Goal: Task Accomplishment & Management: Manage account settings

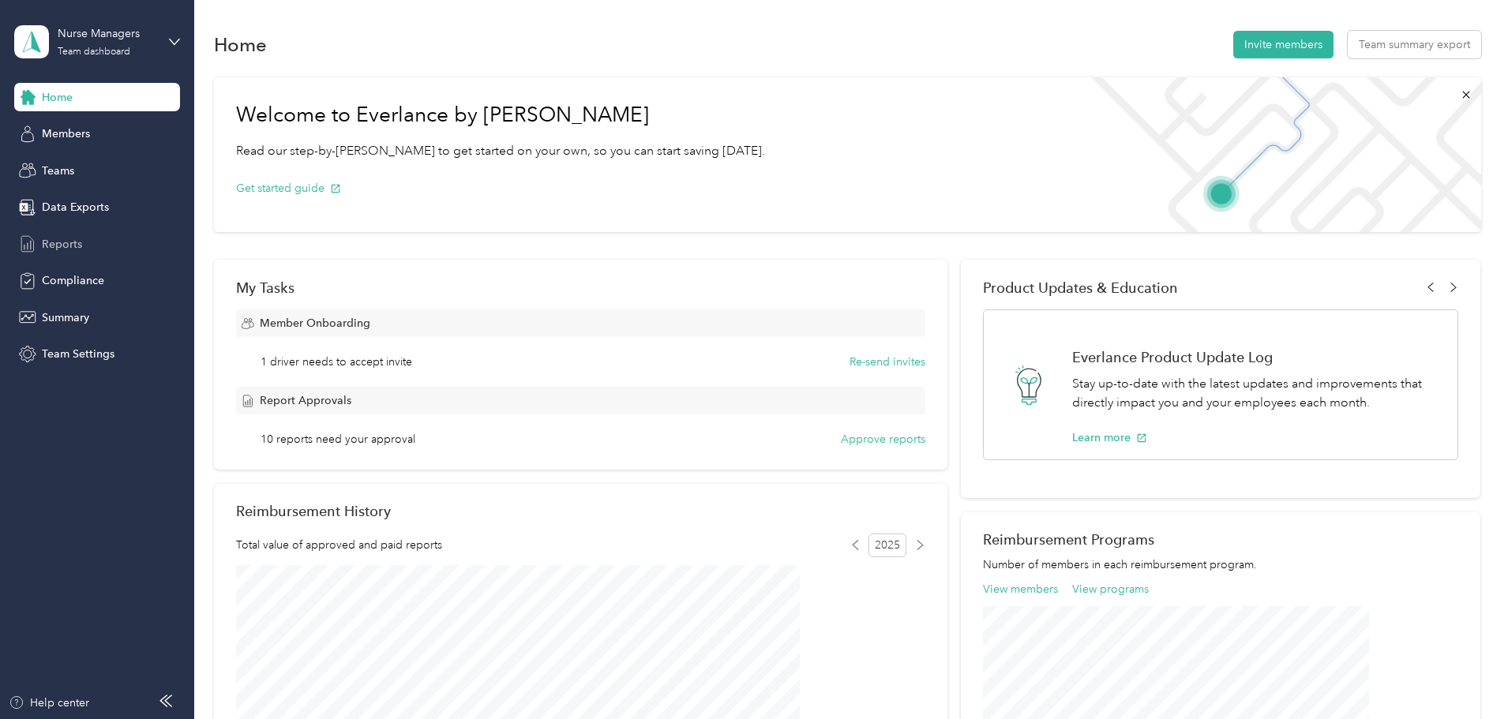
click at [84, 233] on div "Reports" at bounding box center [97, 244] width 166 height 28
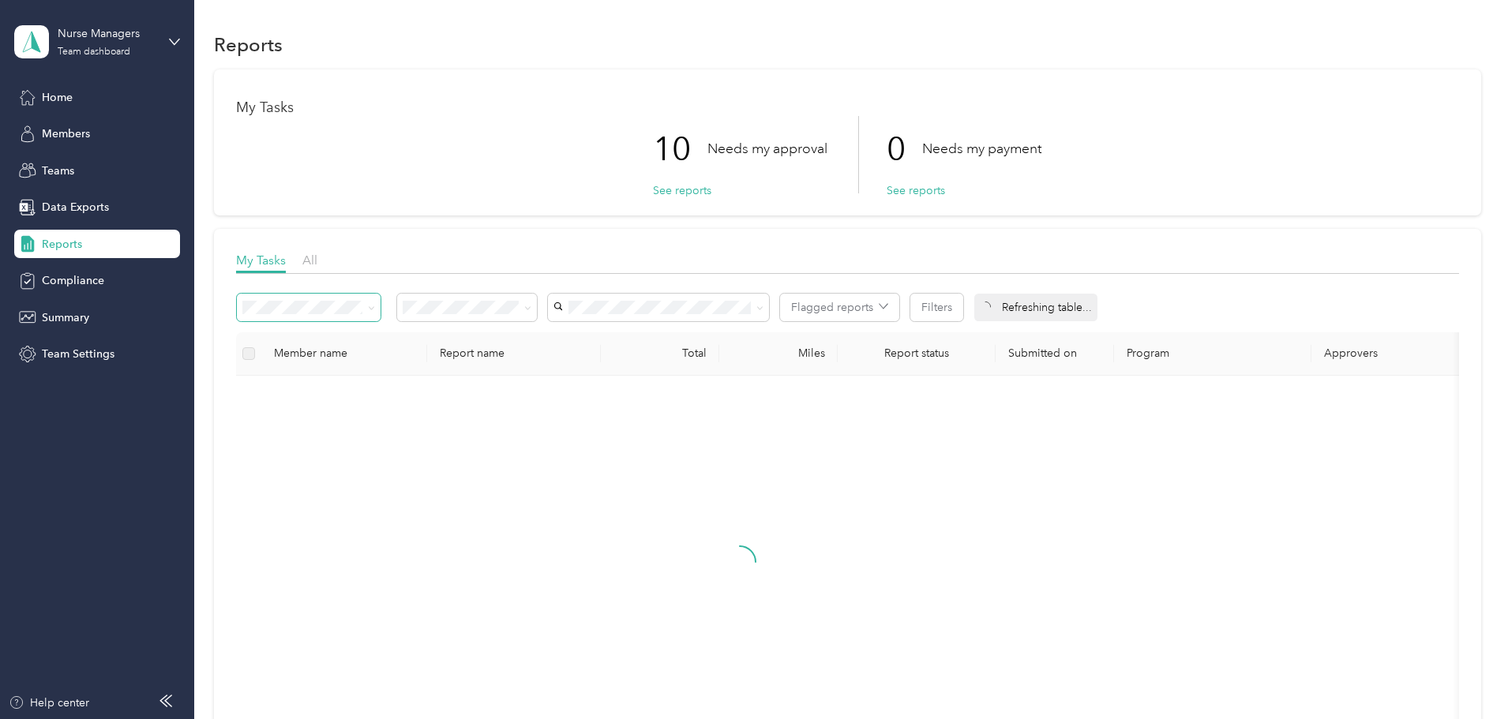
click at [375, 306] on icon at bounding box center [371, 308] width 7 height 7
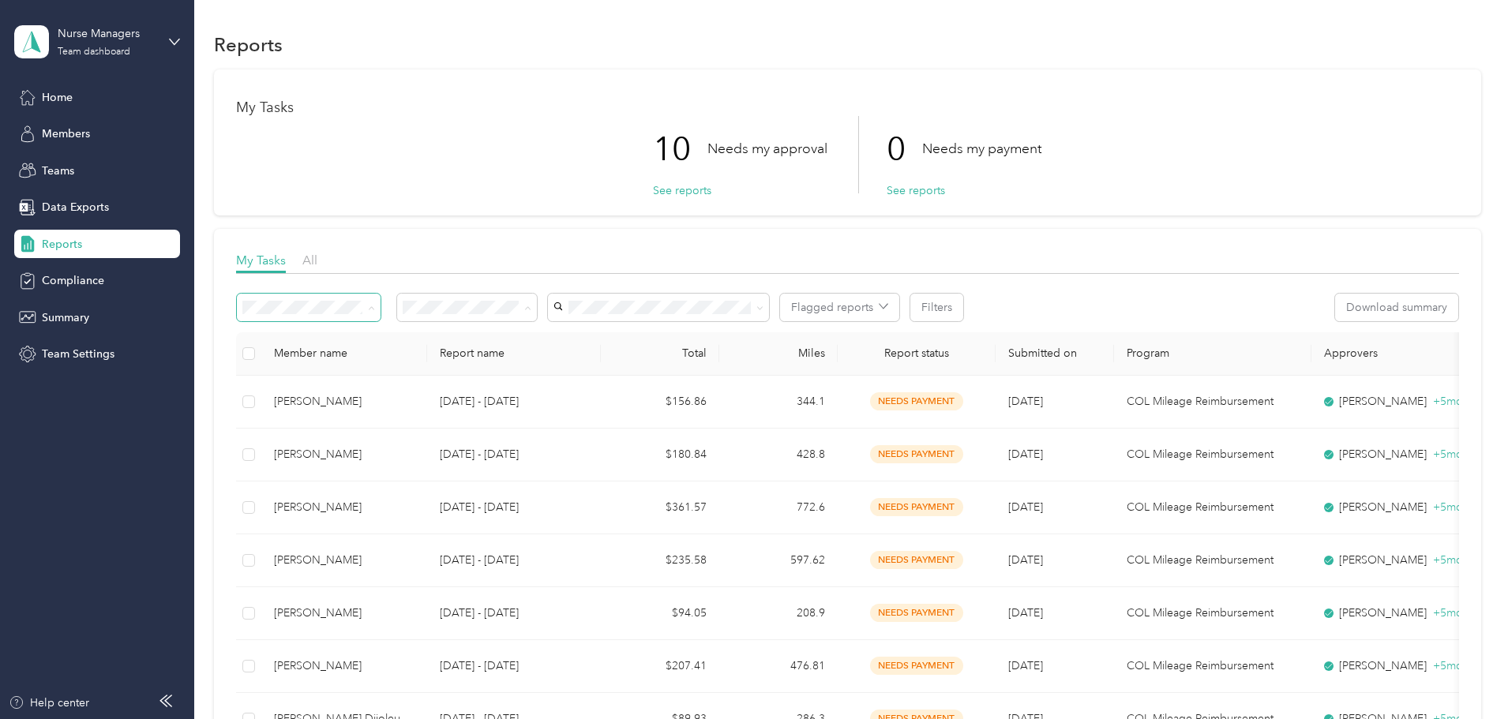
click at [572, 360] on span "Needs my approval" at bounding box center [562, 364] width 99 height 13
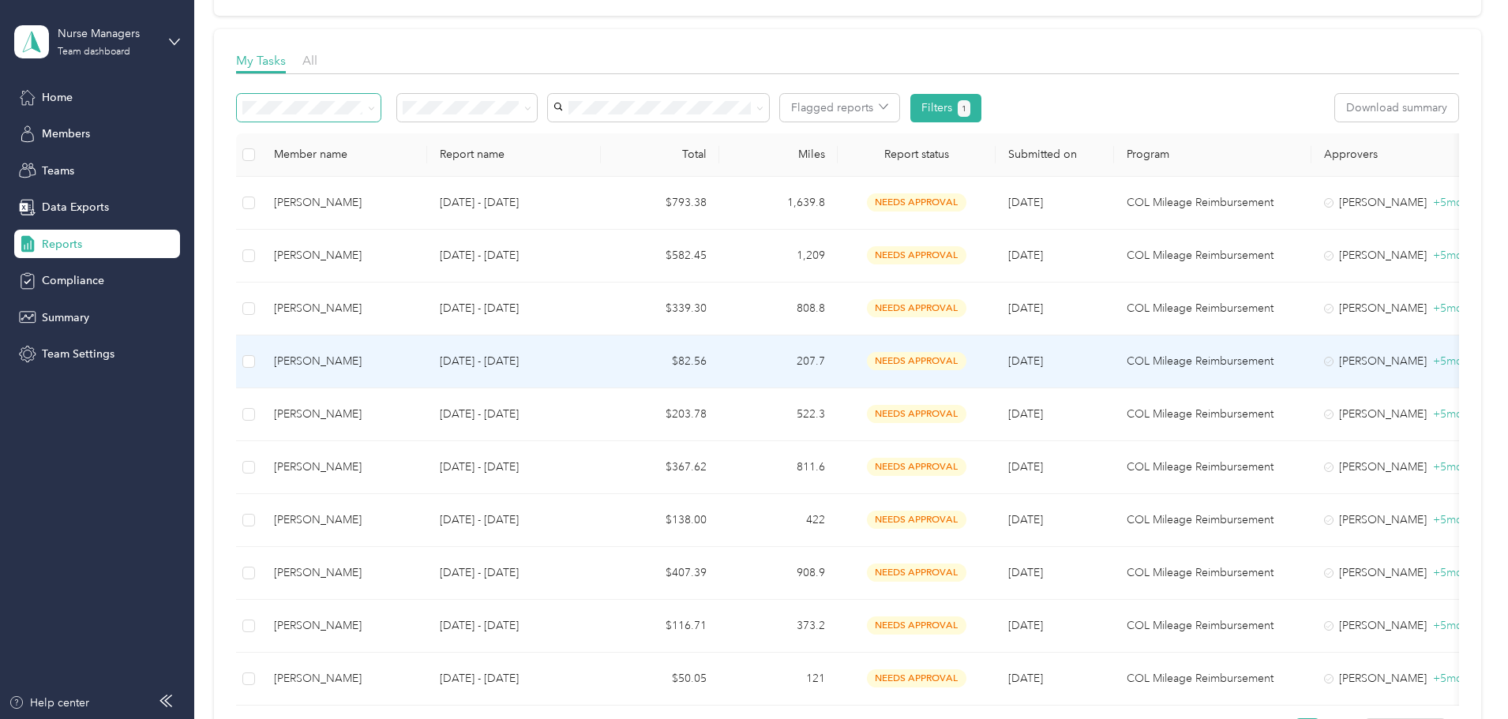
scroll to position [237, 0]
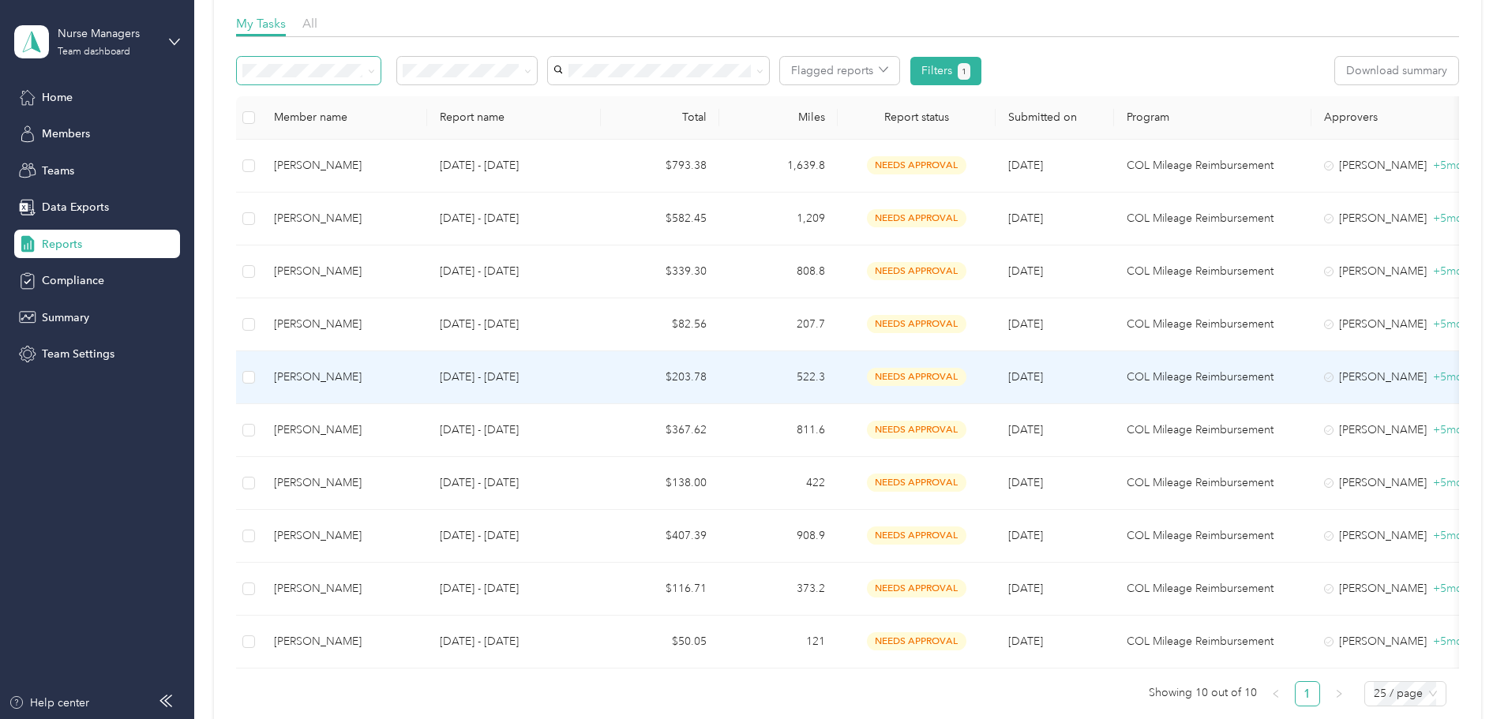
click at [966, 382] on span "needs approval" at bounding box center [916, 377] width 99 height 18
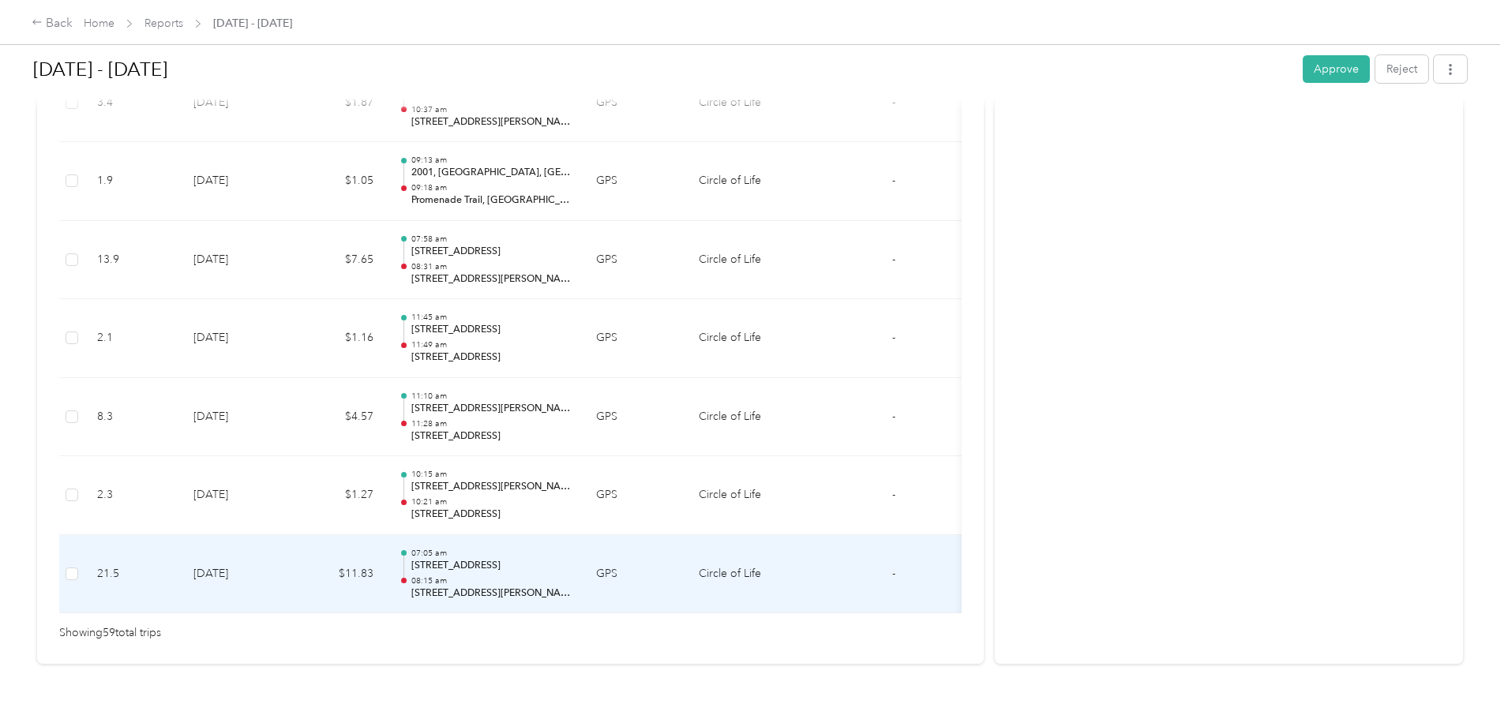
scroll to position [4580, 0]
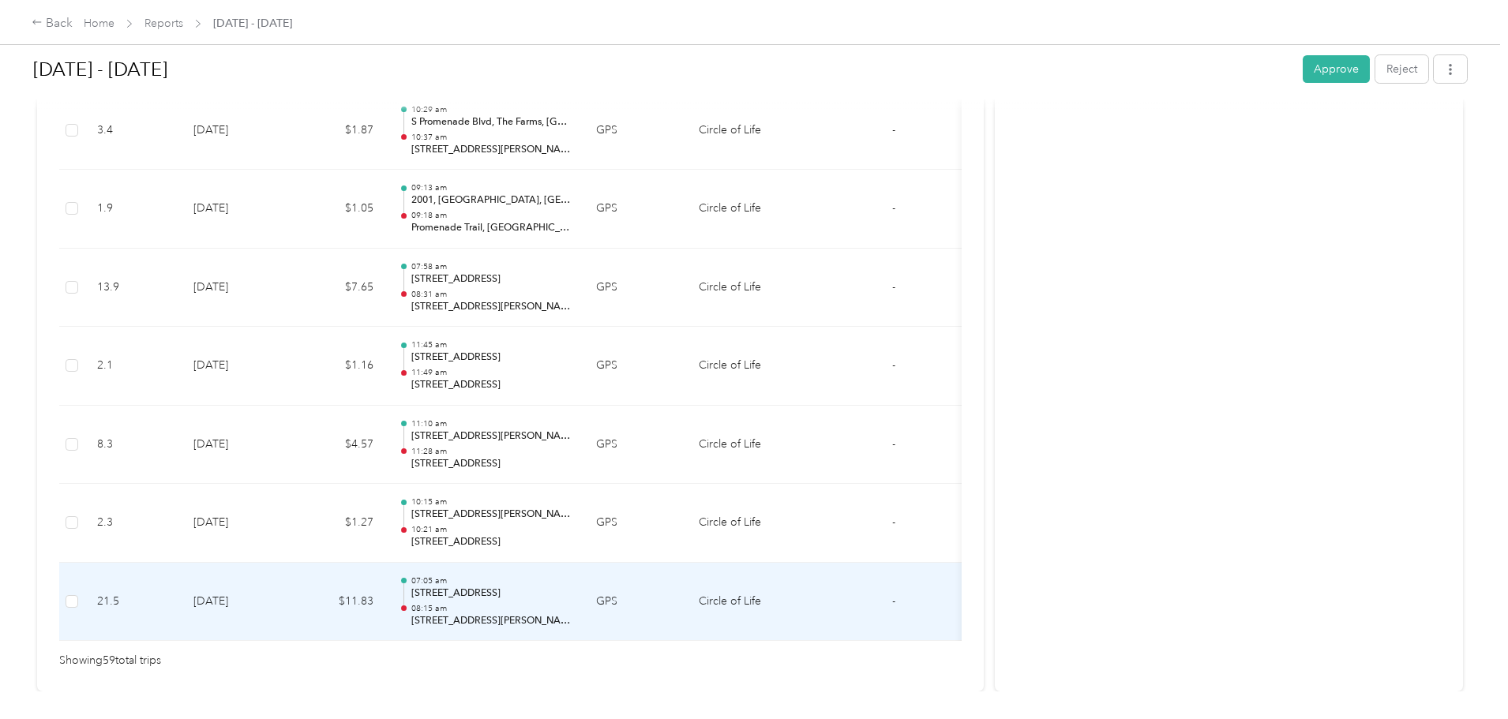
click at [571, 610] on p "08:15 am" at bounding box center [490, 608] width 159 height 11
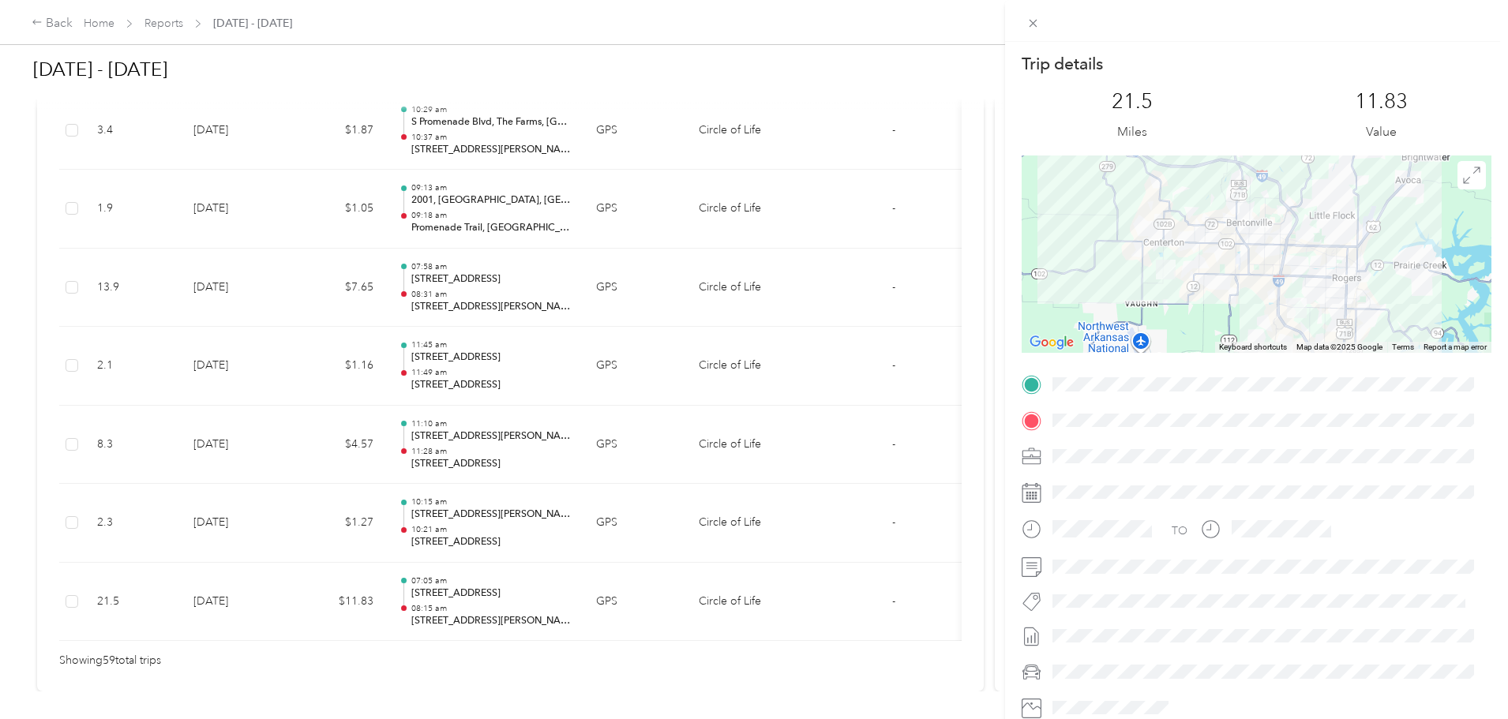
click at [646, 538] on div "Trip details This trip cannot be edited because it is either under review, appr…" at bounding box center [754, 359] width 1508 height 719
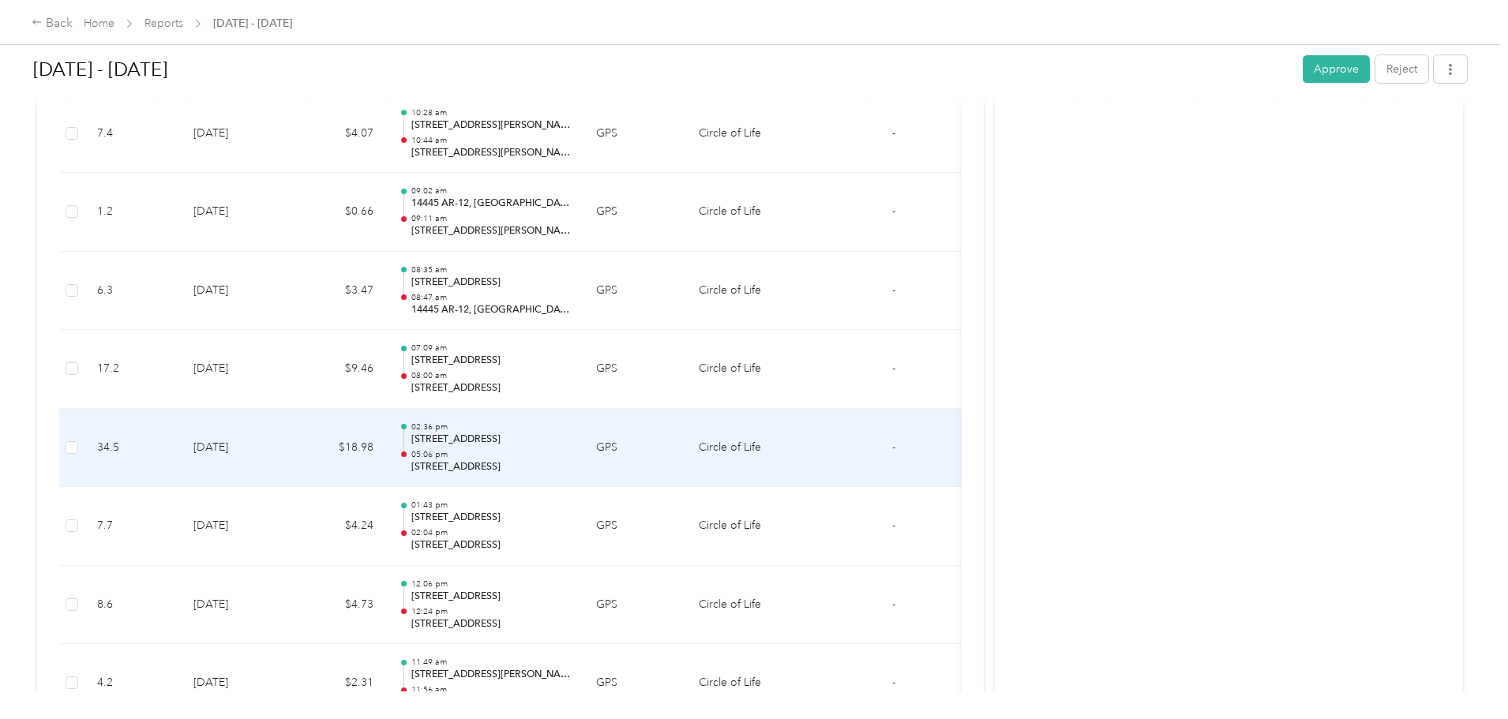
scroll to position [3870, 0]
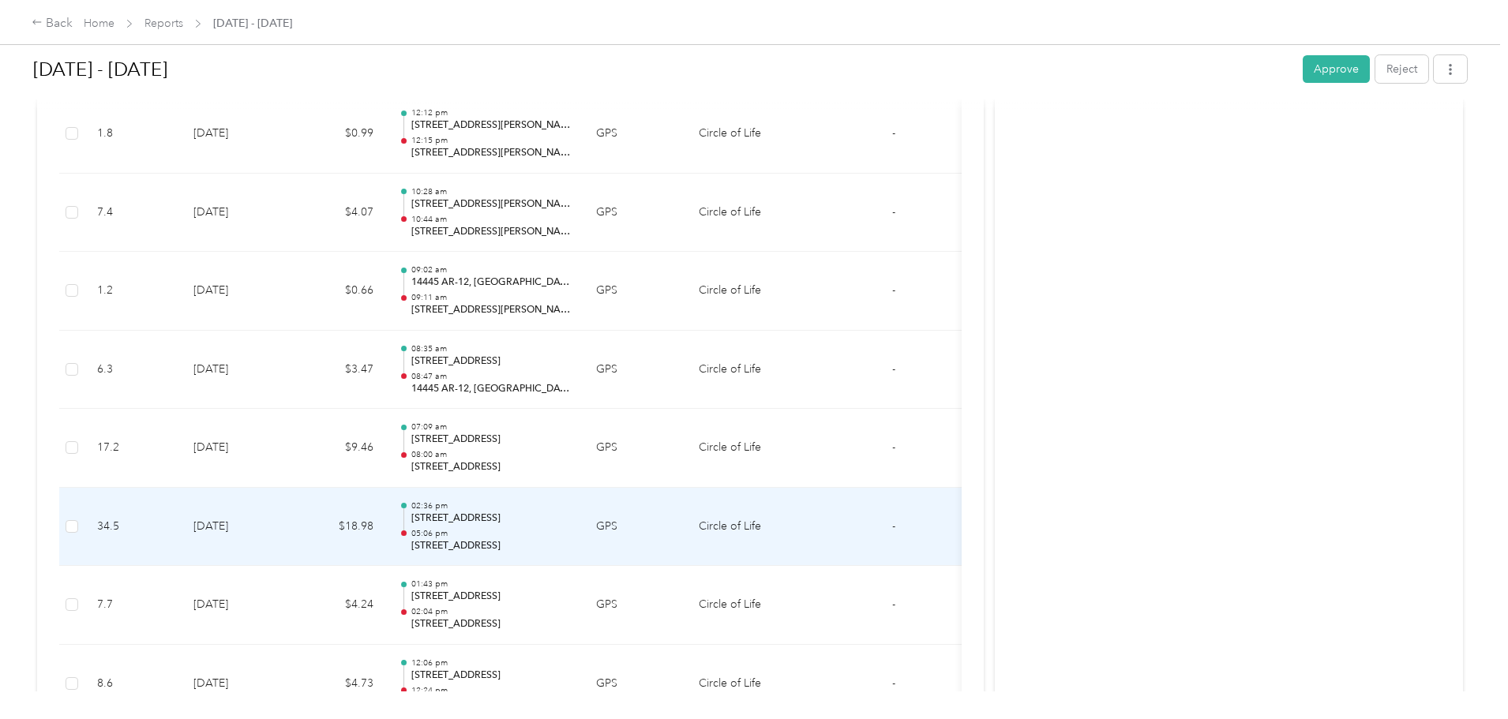
click at [571, 538] on p "05:06 pm" at bounding box center [490, 533] width 159 height 11
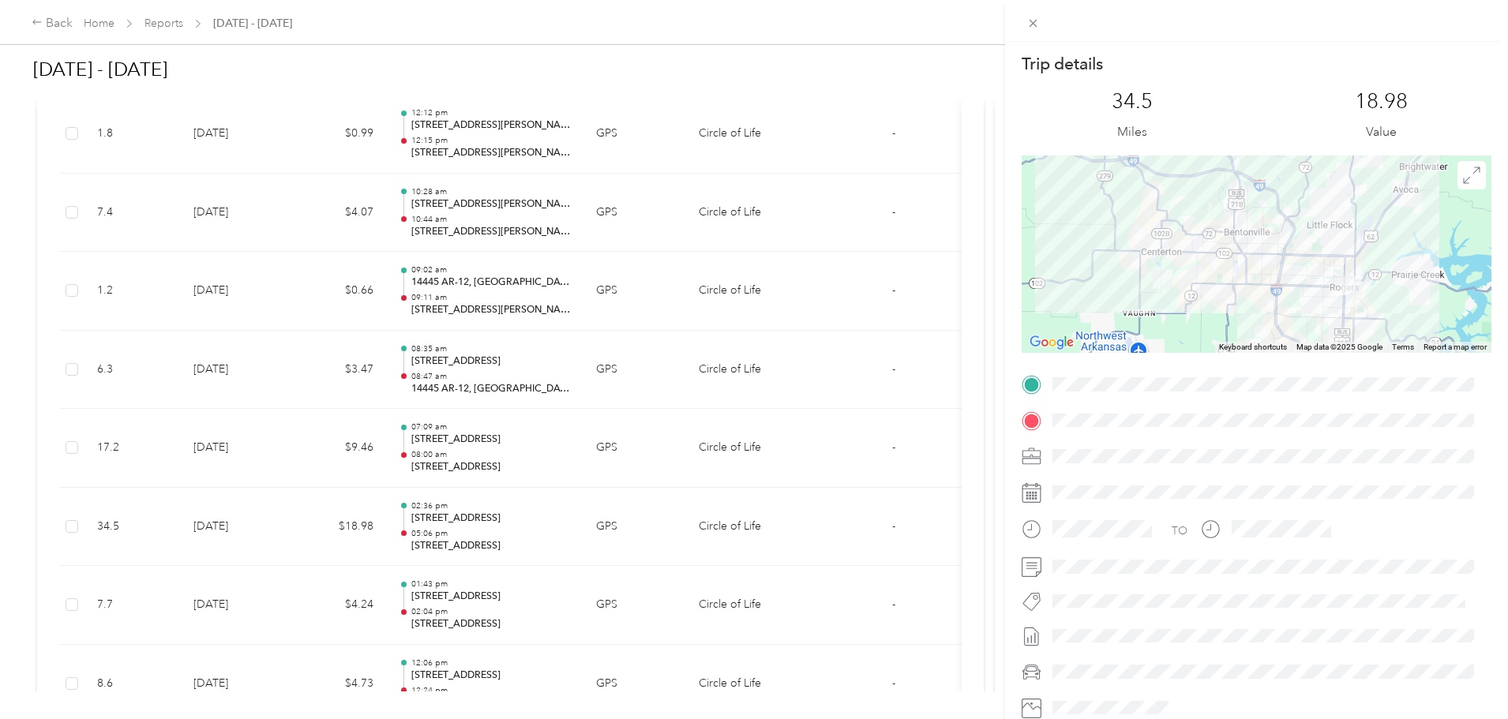
click at [572, 538] on div "Trip details This trip cannot be edited because it is either under review, appr…" at bounding box center [754, 359] width 1508 height 719
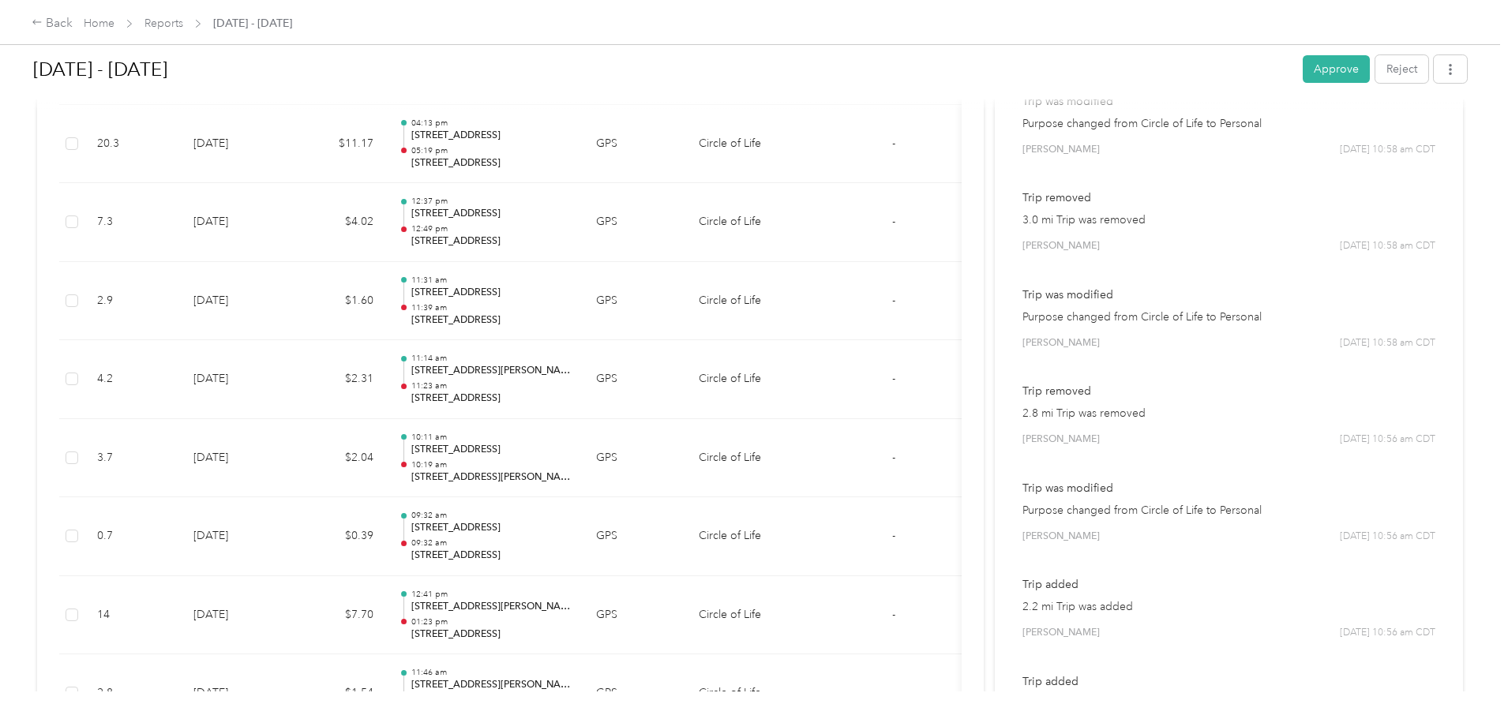
scroll to position [1580, 0]
click at [1303, 77] on button "Approve" at bounding box center [1336, 69] width 67 height 28
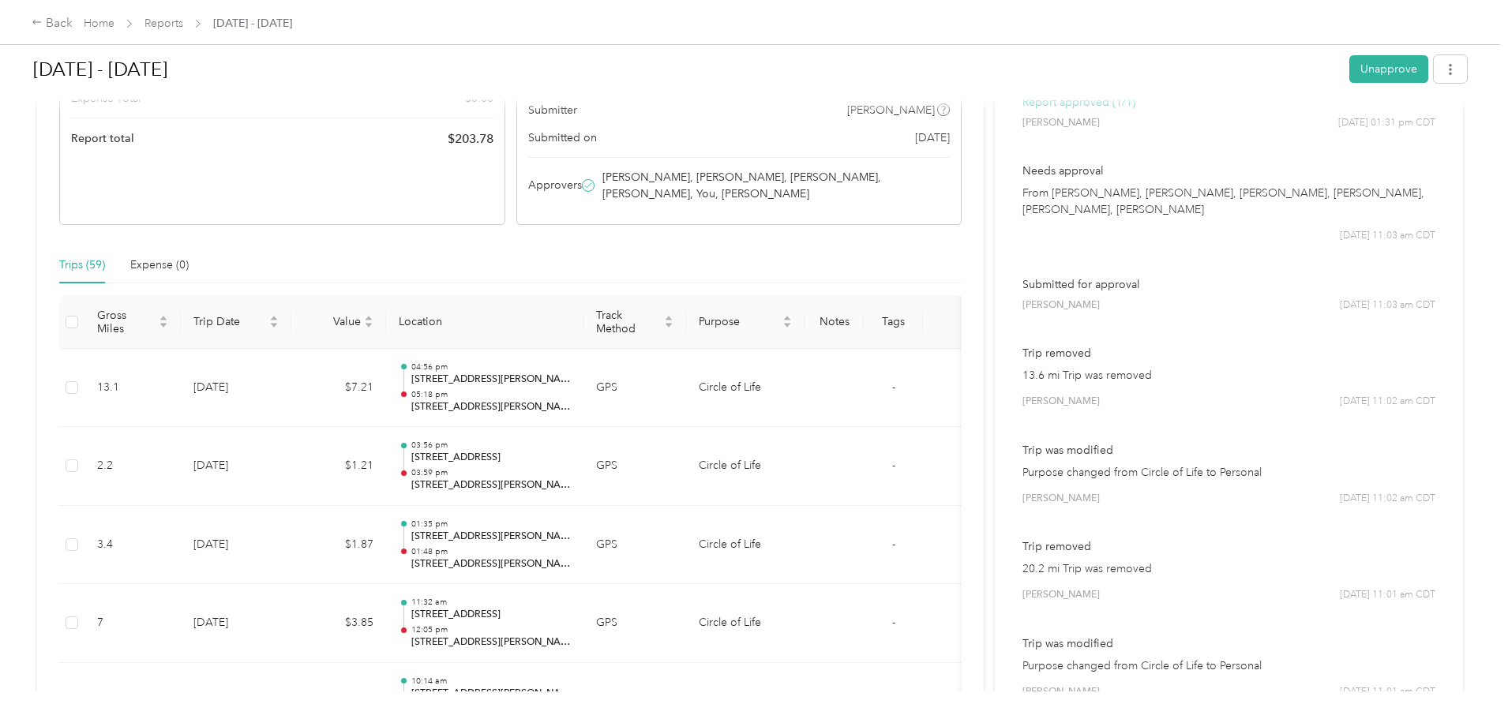
scroll to position [0, 0]
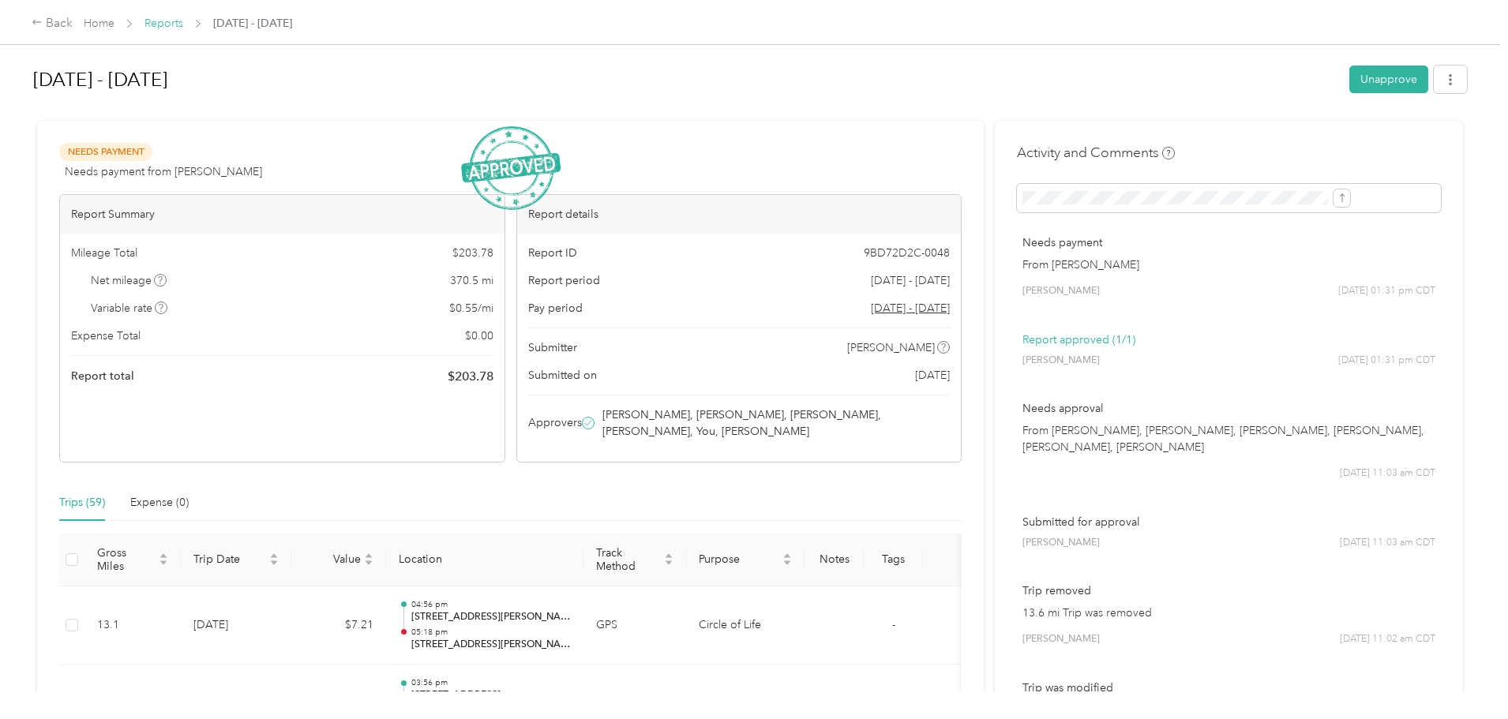
click at [183, 20] on link "Reports" at bounding box center [163, 23] width 39 height 13
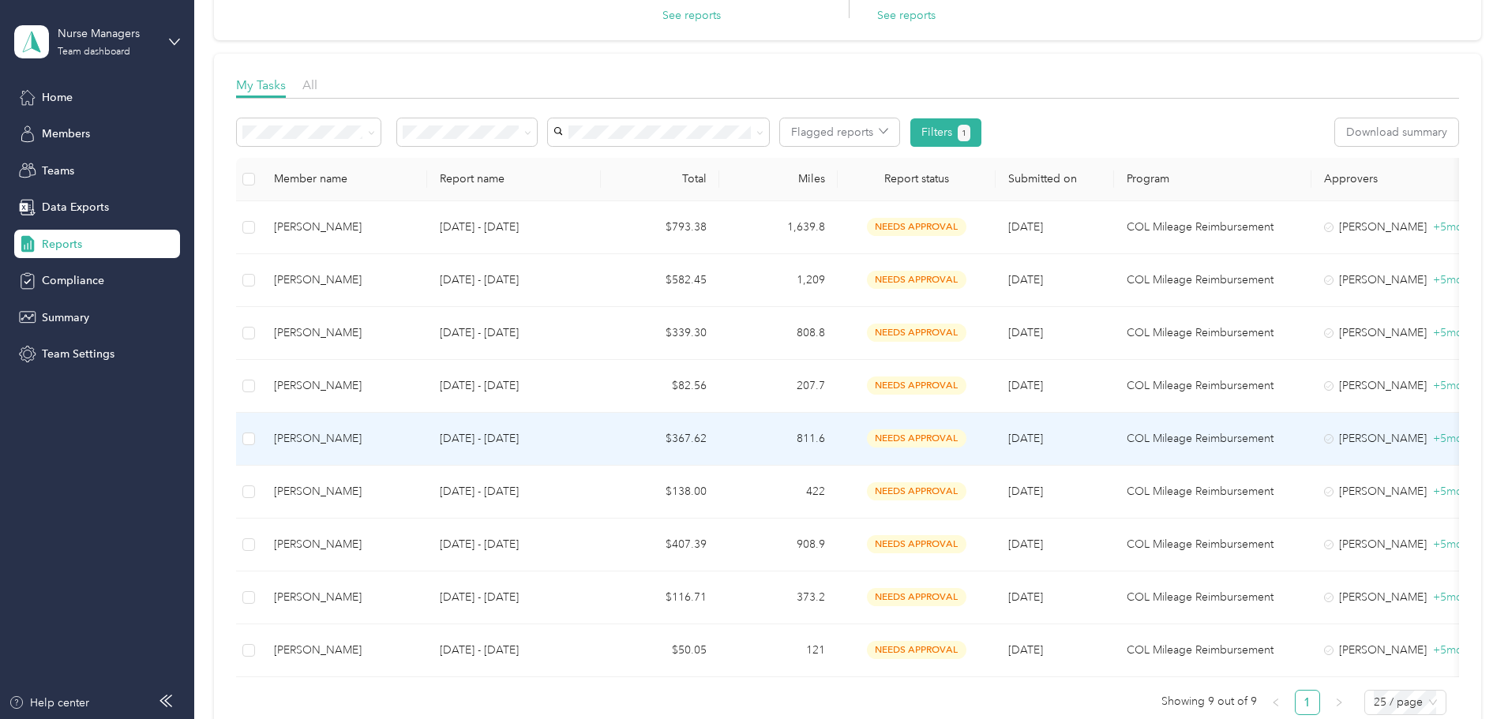
scroll to position [316, 0]
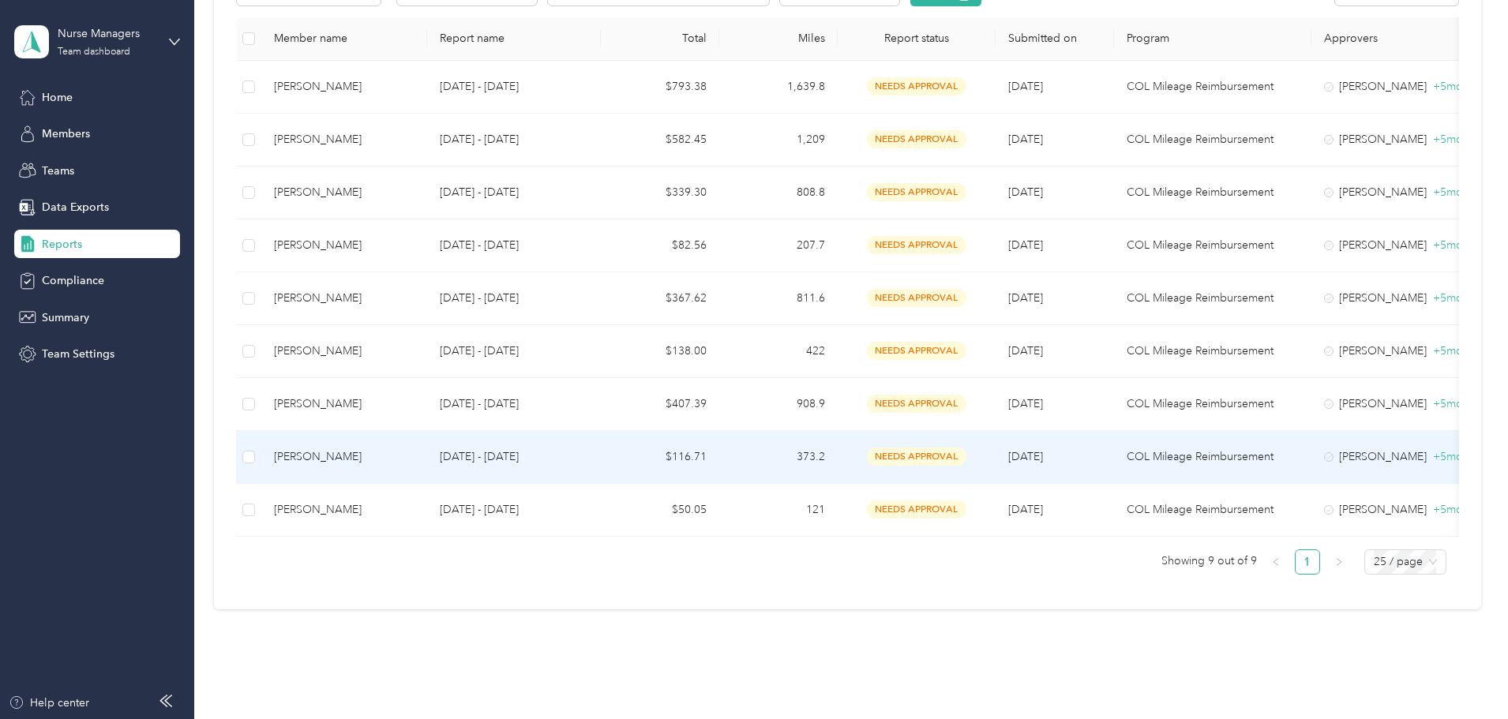
click at [588, 455] on p "[DATE] - [DATE]" at bounding box center [514, 456] width 148 height 17
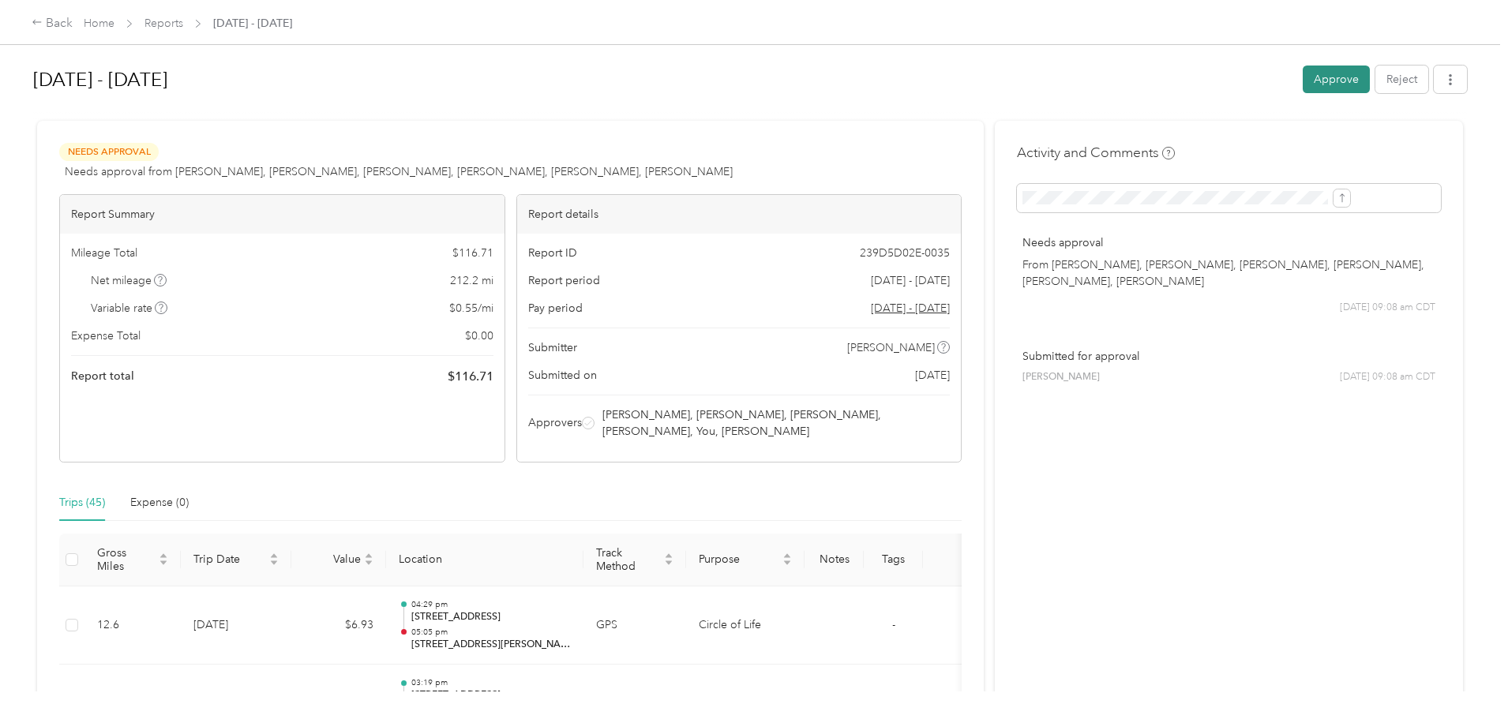
click at [1303, 81] on button "Approve" at bounding box center [1336, 80] width 67 height 28
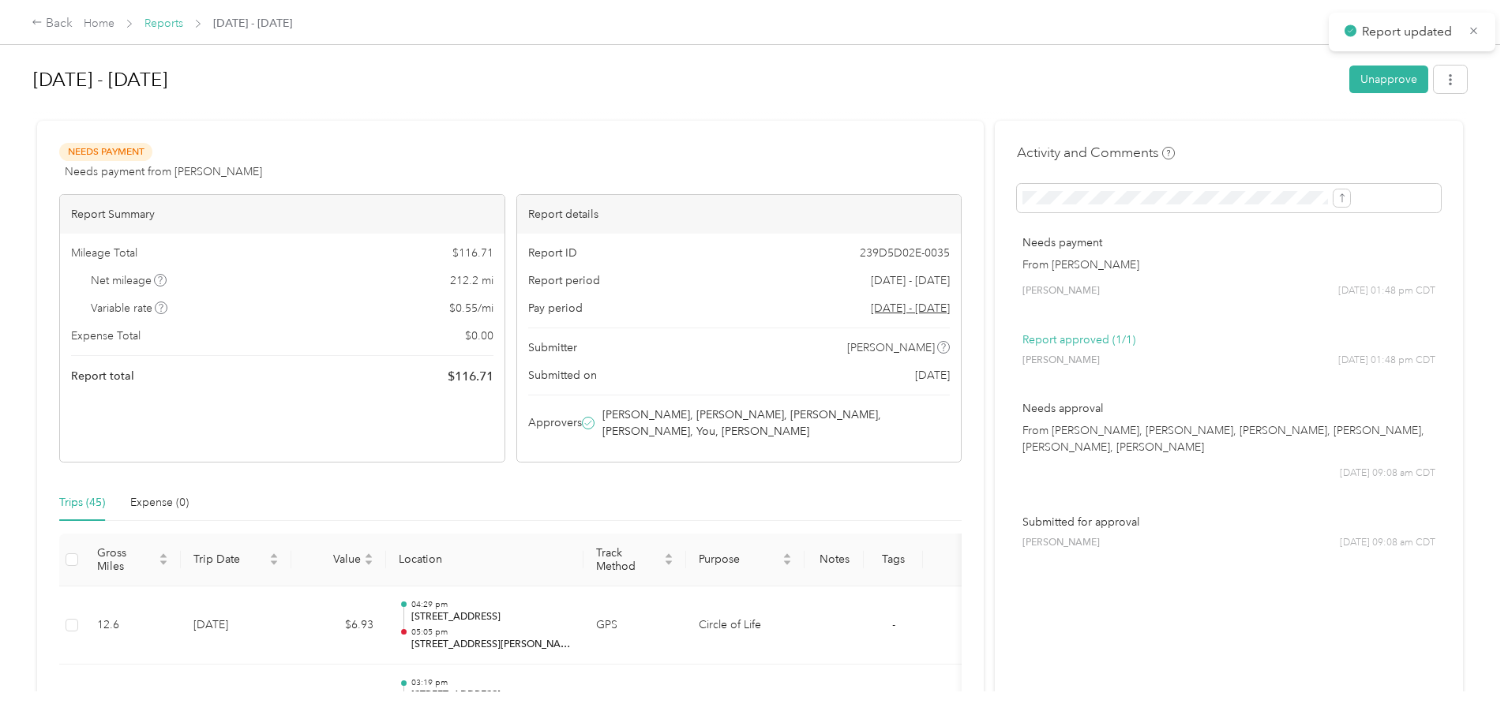
click at [183, 26] on link "Reports" at bounding box center [163, 23] width 39 height 13
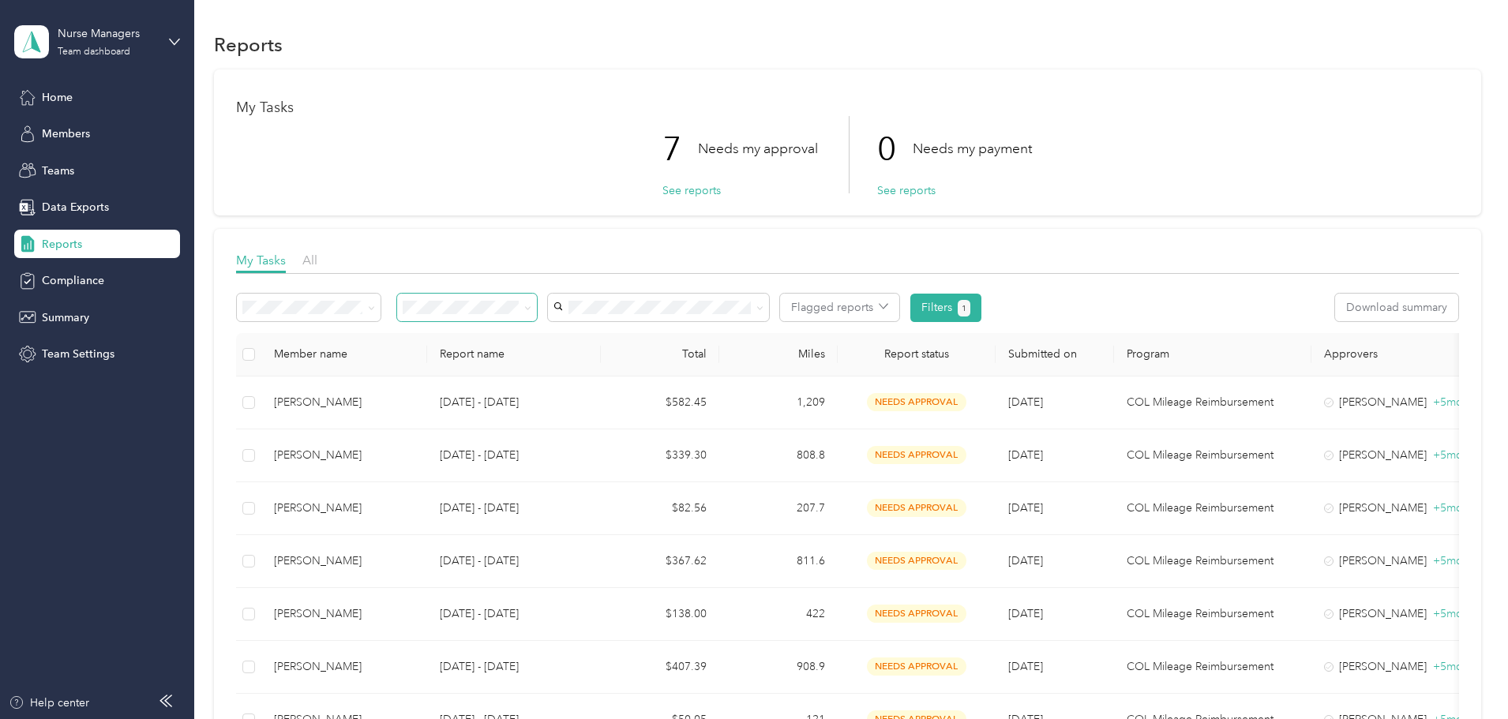
click at [531, 313] on span at bounding box center [527, 307] width 7 height 13
click at [578, 335] on div "All" at bounding box center [572, 336] width 118 height 17
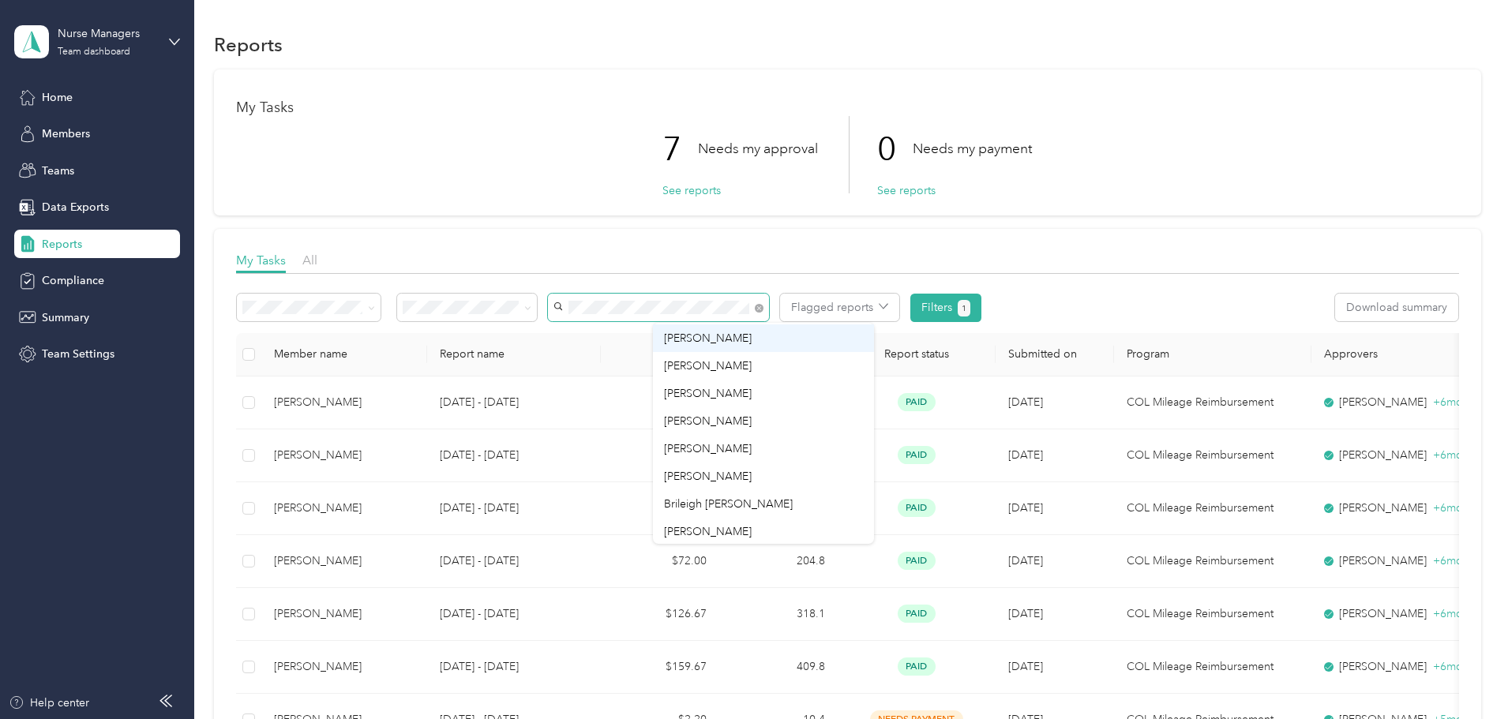
scroll to position [166, 0]
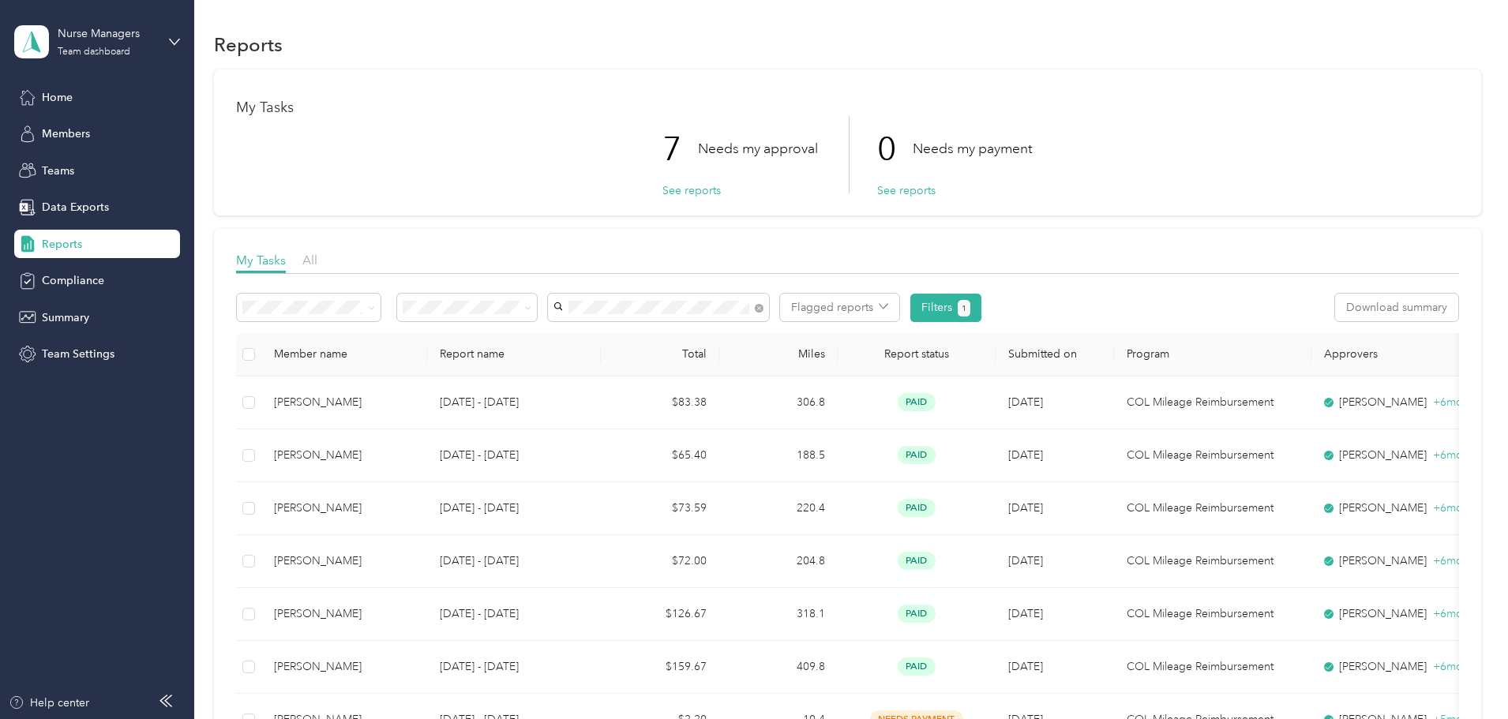
click at [715, 503] on span "Brileigh [PERSON_NAME]" at bounding box center [728, 502] width 129 height 13
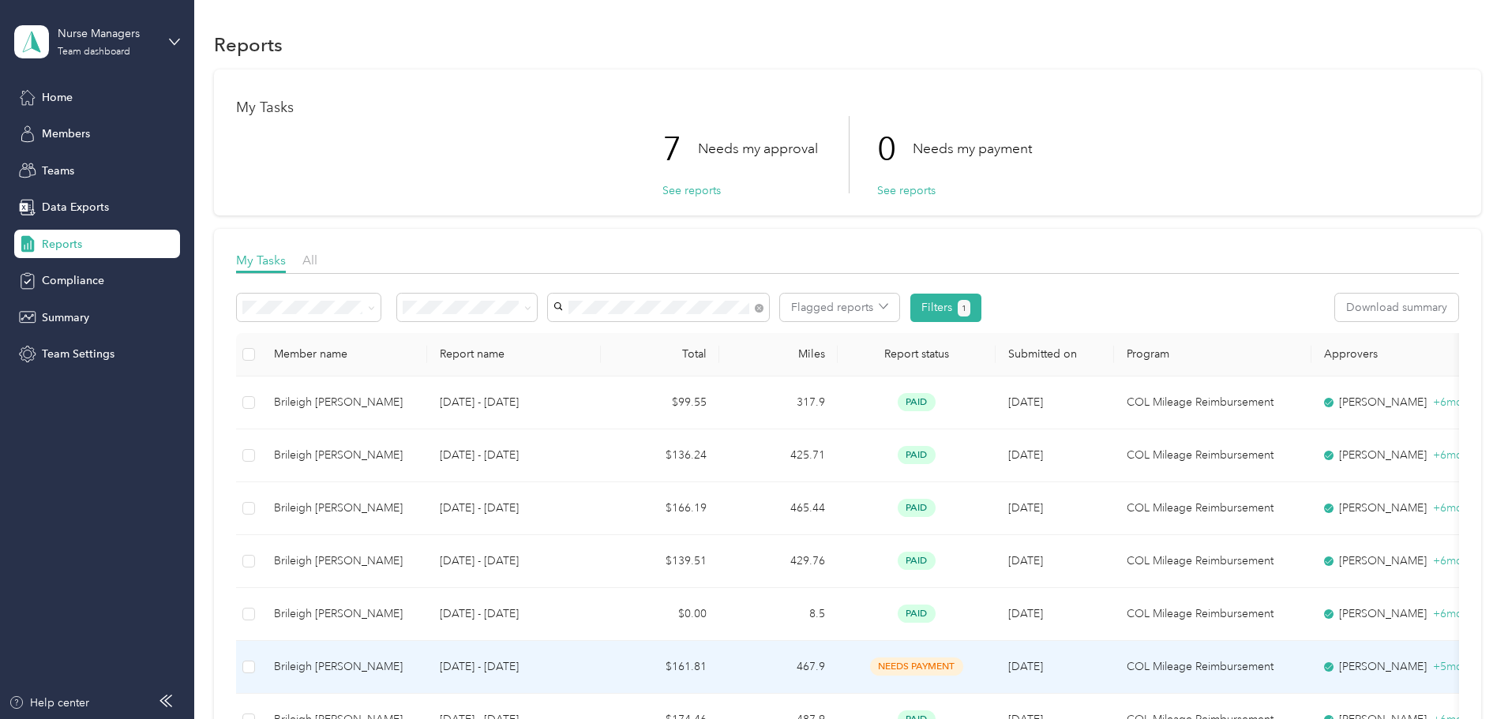
click at [719, 659] on td "$161.81" at bounding box center [660, 667] width 118 height 53
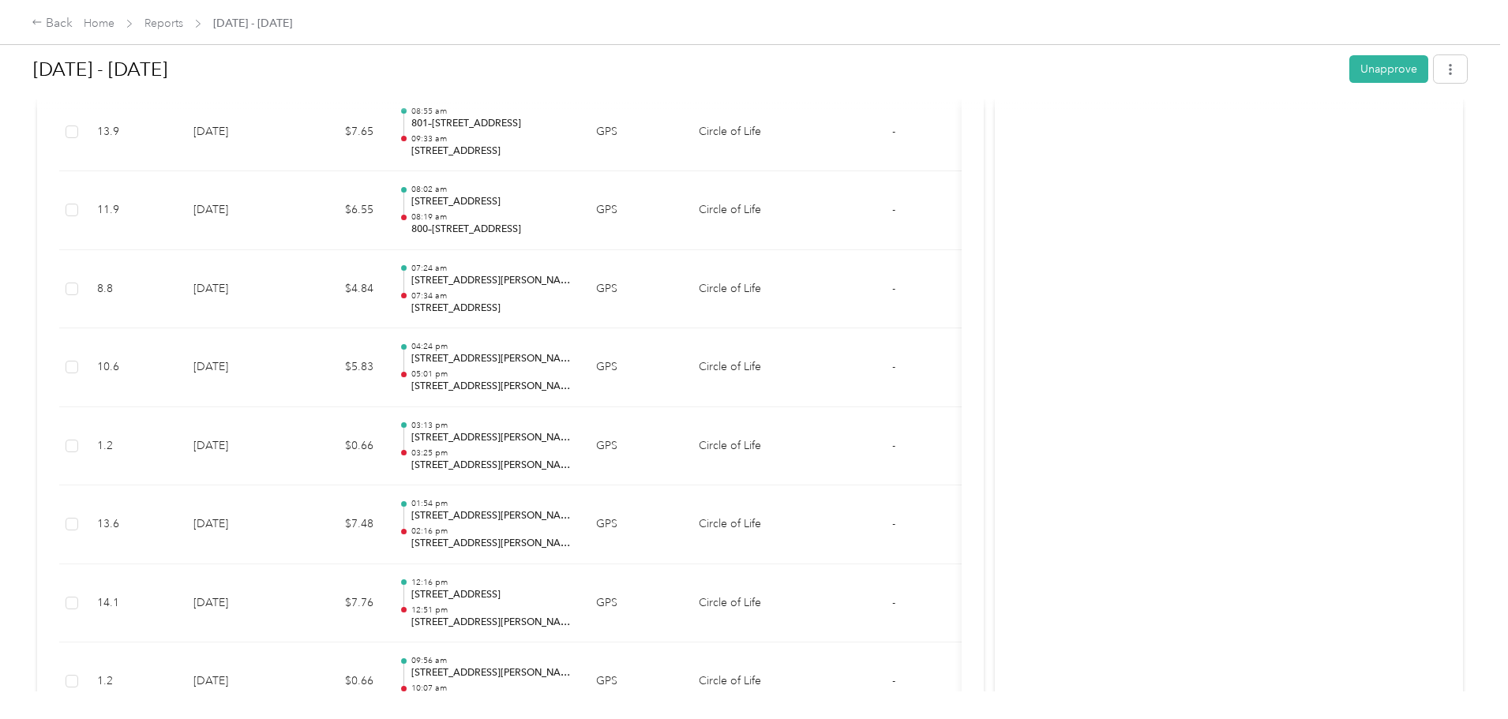
scroll to position [3236, 0]
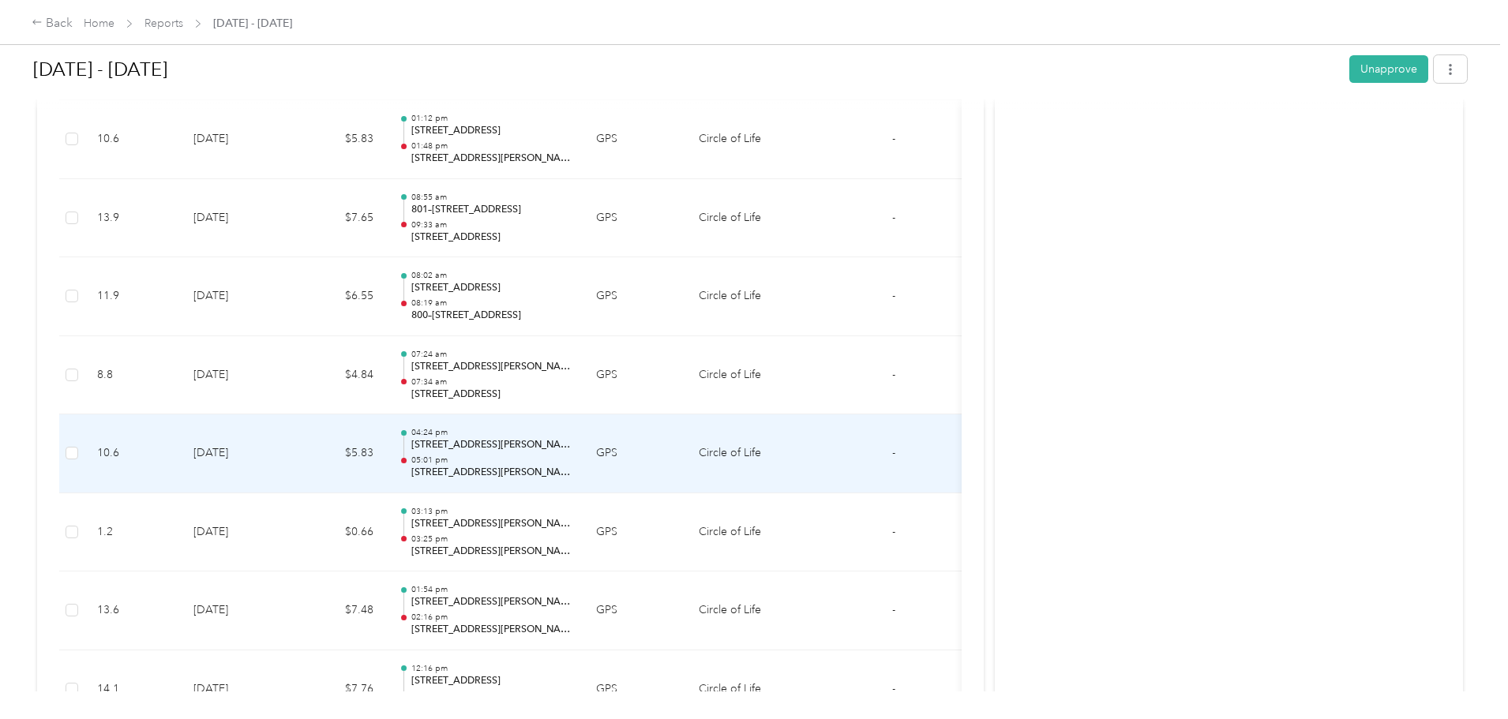
click at [571, 441] on p "[STREET_ADDRESS][PERSON_NAME]" at bounding box center [490, 445] width 159 height 14
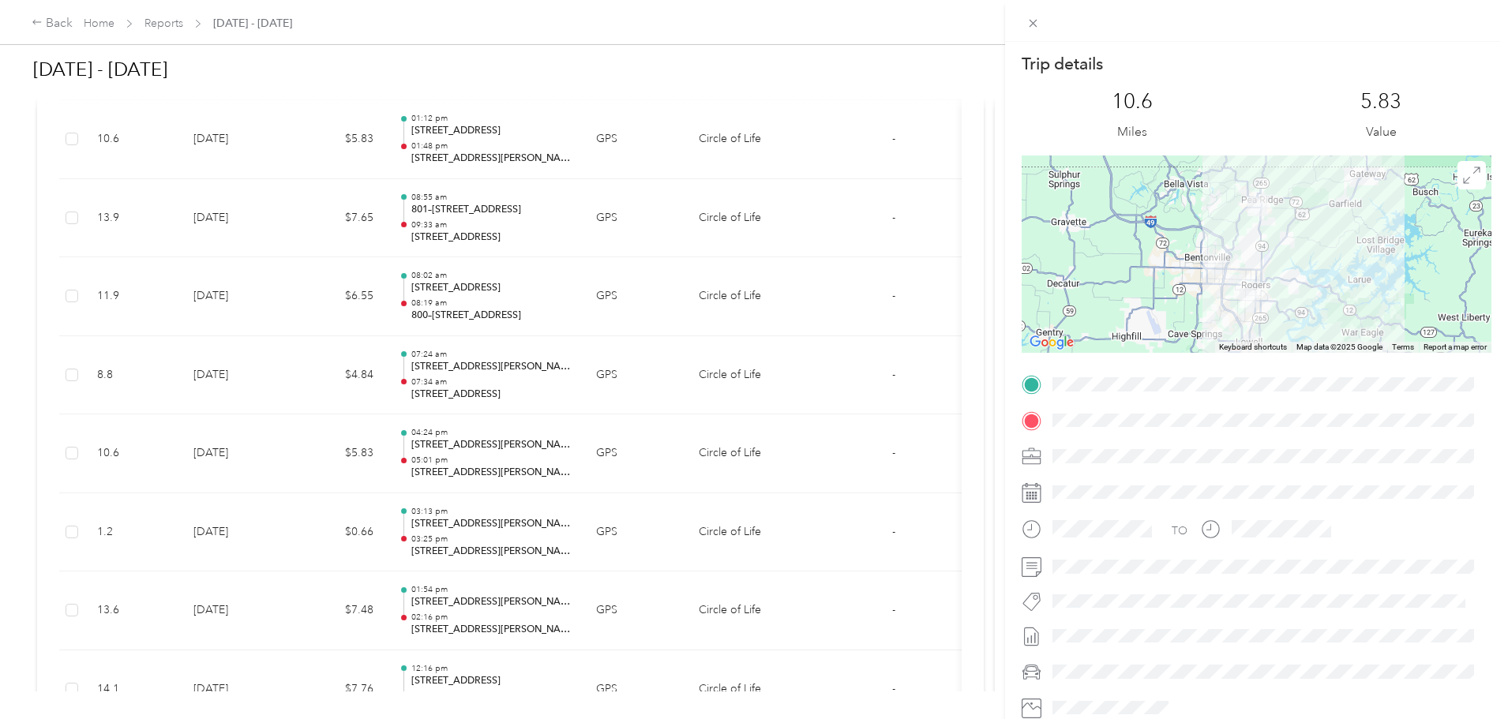
click at [1336, 279] on div at bounding box center [1257, 254] width 470 height 197
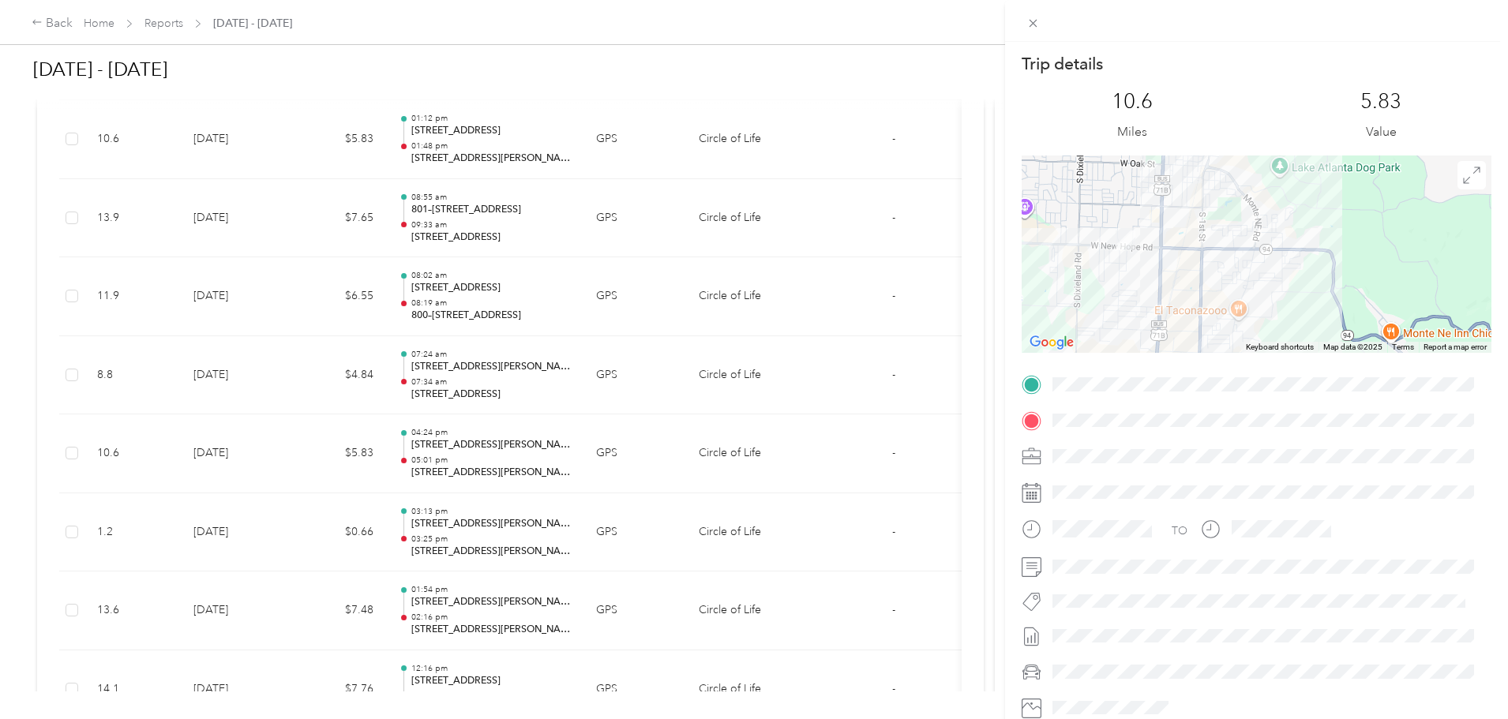
drag, startPoint x: 1214, startPoint y: 265, endPoint x: 1521, endPoint y: 241, distance: 308.8
click at [1500, 241] on html "Back Home Reports [DATE] - [DATE] [DATE] - [DATE] Unapprove Needs Payment Needs…" at bounding box center [750, 359] width 1500 height 719
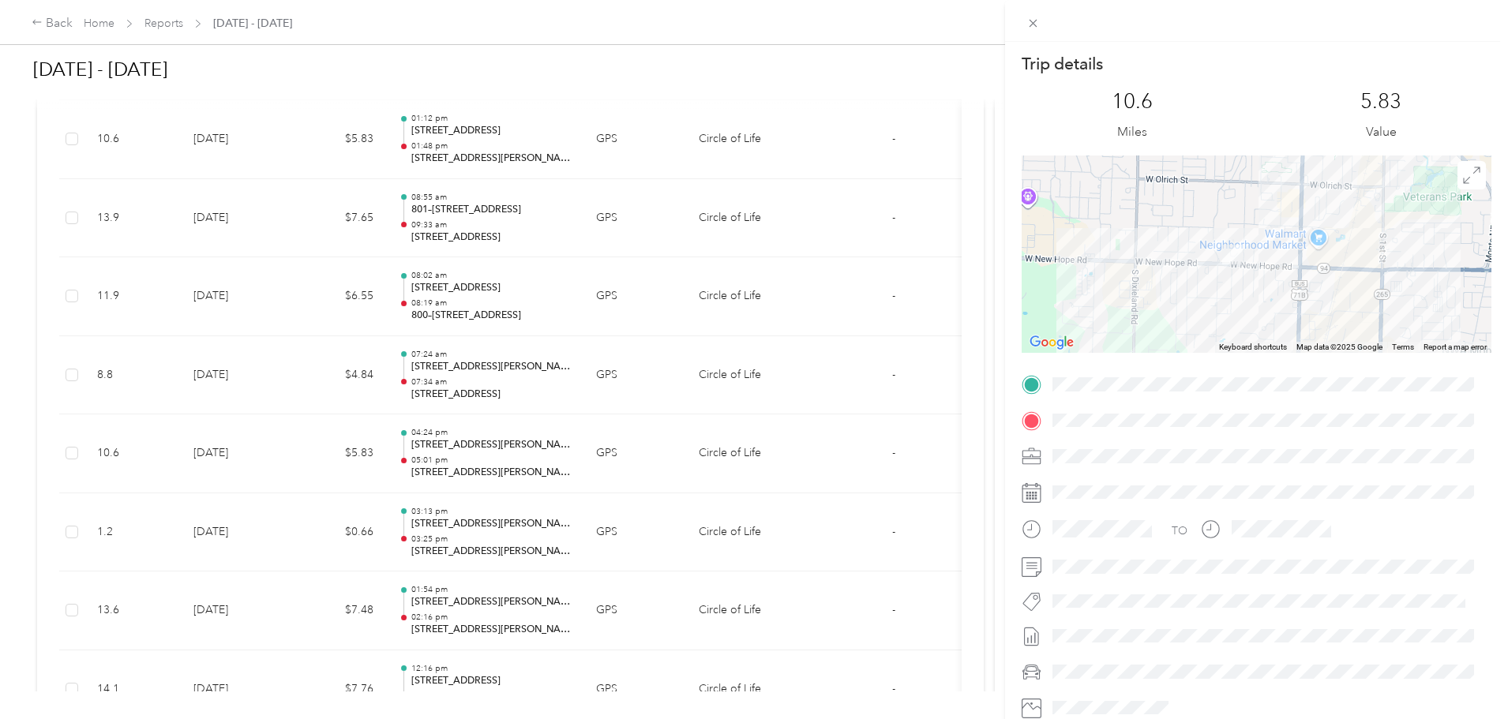
drag, startPoint x: 1135, startPoint y: 255, endPoint x: 1327, endPoint y: 307, distance: 199.6
click at [1327, 307] on div at bounding box center [1257, 254] width 470 height 197
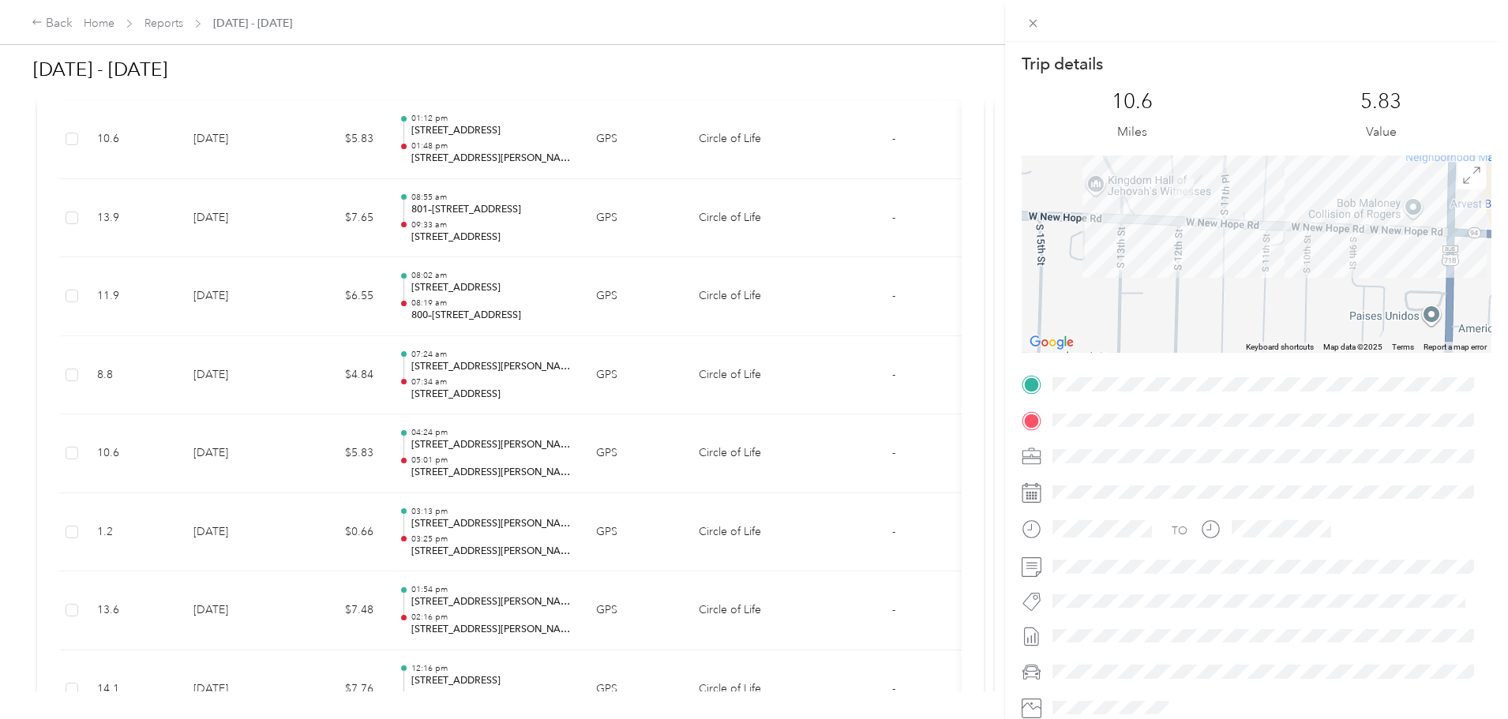
drag, startPoint x: 1160, startPoint y: 286, endPoint x: 1349, endPoint y: 325, distance: 193.6
click at [1349, 325] on div at bounding box center [1257, 254] width 470 height 197
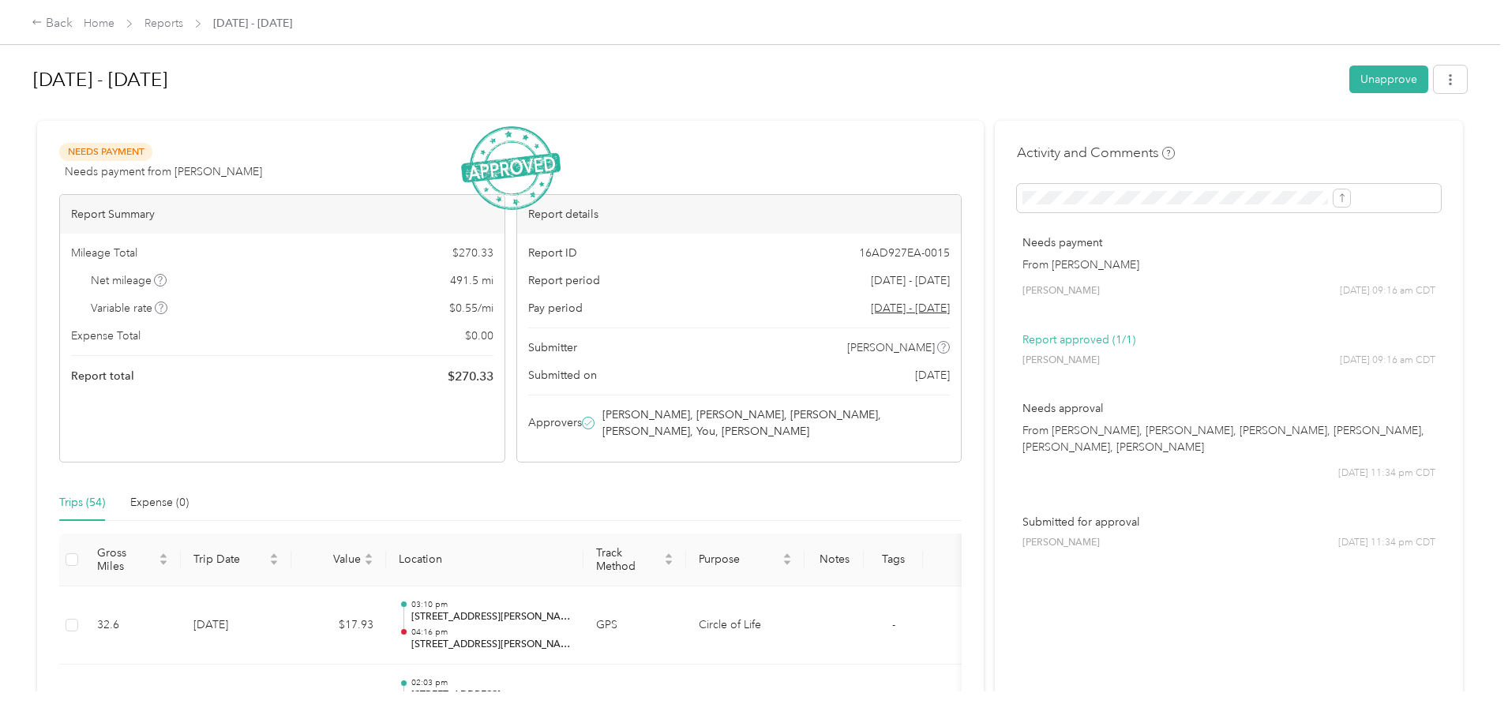
scroll to position [4267, 0]
